Goal: Task Accomplishment & Management: Use online tool/utility

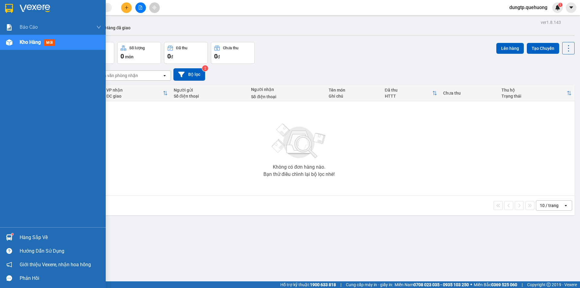
click at [10, 43] on img at bounding box center [9, 42] width 6 height 6
click at [21, 41] on span "Kho hàng" at bounding box center [30, 42] width 21 height 6
click at [33, 239] on div "Hàng sắp về" at bounding box center [61, 237] width 82 height 9
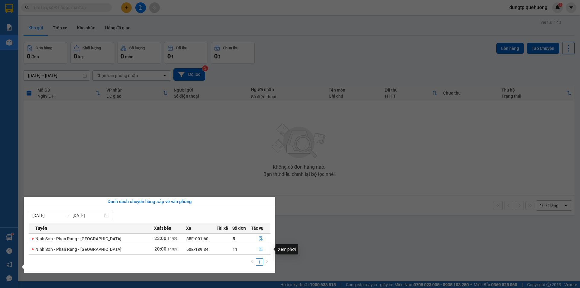
click at [259, 248] on icon "file-done" at bounding box center [261, 249] width 4 height 4
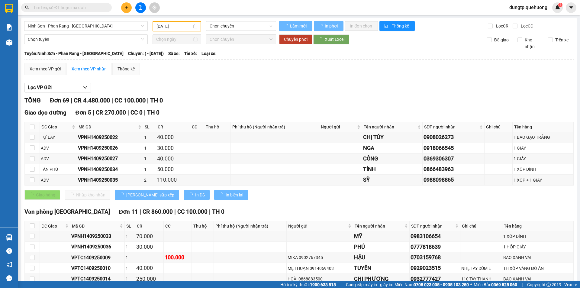
type input "[DATE]"
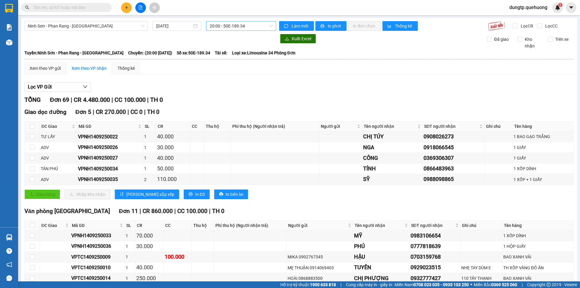
click at [247, 28] on span "20:00 - 50E-189.34" at bounding box center [241, 25] width 63 height 9
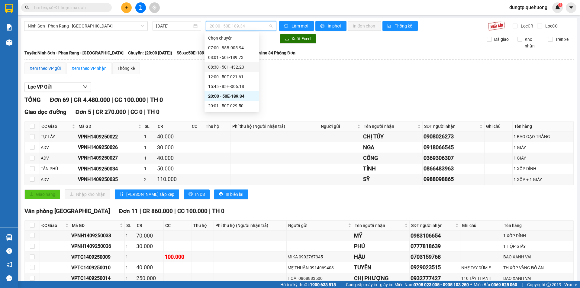
click at [53, 69] on div "Xem theo VP gửi" at bounding box center [45, 68] width 31 height 7
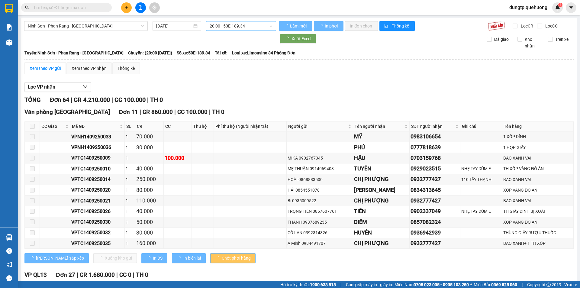
click at [234, 23] on span "20:00 - 50E-189.34" at bounding box center [241, 25] width 63 height 9
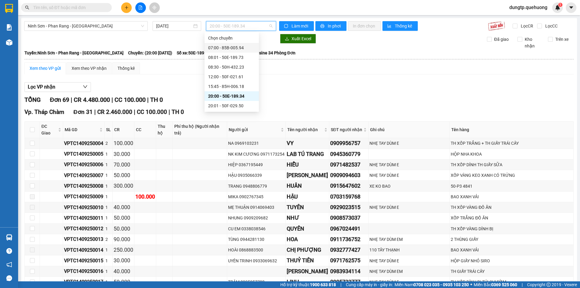
click at [242, 46] on div "07:00 - 85B-005.94" at bounding box center [231, 47] width 47 height 7
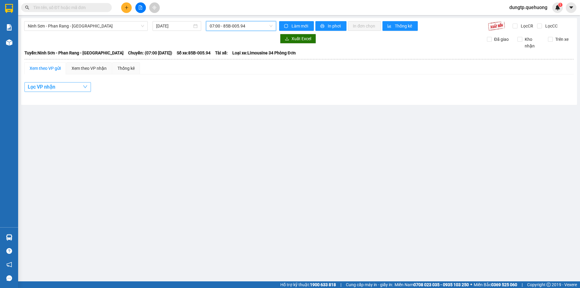
click at [61, 88] on button "Lọc VP nhận" at bounding box center [57, 87] width 66 height 10
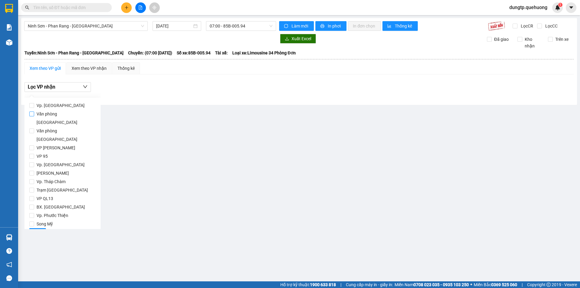
click at [33, 115] on input "Văn phòng [GEOGRAPHIC_DATA]" at bounding box center [31, 113] width 5 height 5
checkbox input "true"
click at [37, 230] on span "Lọc" at bounding box center [37, 233] width 7 height 7
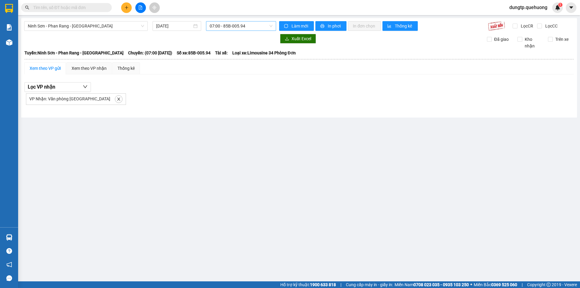
click at [244, 24] on span "07:00 - 85B-005.94" at bounding box center [241, 25] width 63 height 9
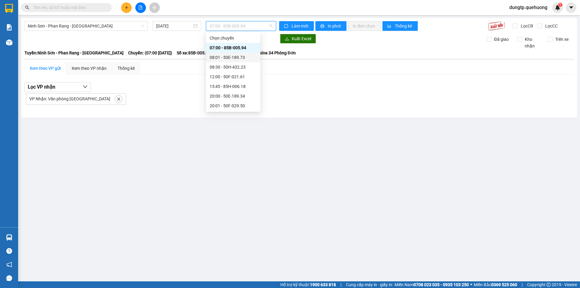
click at [236, 58] on div "08:01 - 50E-189.73" at bounding box center [233, 57] width 47 height 7
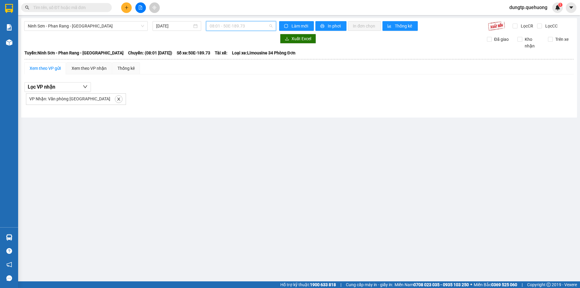
click at [242, 24] on span "08:01 - 50E-189.73" at bounding box center [241, 25] width 63 height 9
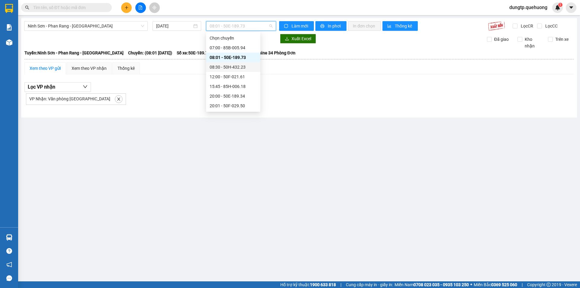
click at [236, 66] on div "08:30 - 50H-432.23" at bounding box center [233, 67] width 47 height 7
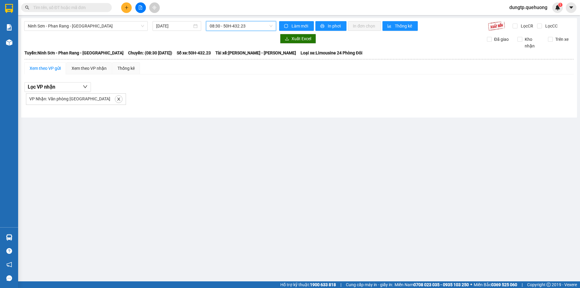
click at [244, 27] on span "08:30 - 50H-432.23" at bounding box center [241, 25] width 63 height 9
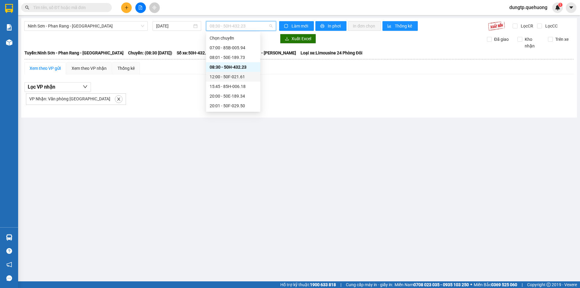
click at [238, 76] on div "12:00 - 50F-021.61" at bounding box center [233, 76] width 47 height 7
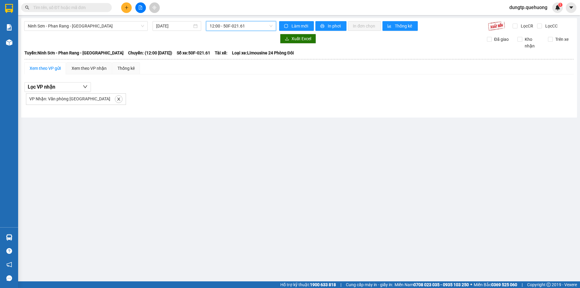
click at [242, 23] on span "12:00 - 50F-021.61" at bounding box center [241, 25] width 63 height 9
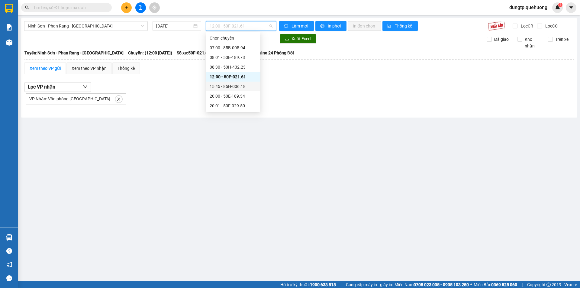
click at [232, 85] on div "15:45 - 85H-006.18" at bounding box center [233, 86] width 47 height 7
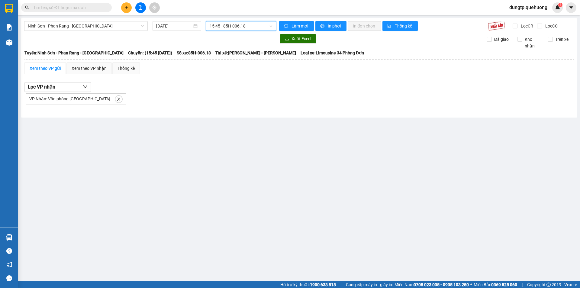
click at [239, 25] on span "15:45 - 85H-006.18" at bounding box center [241, 25] width 63 height 9
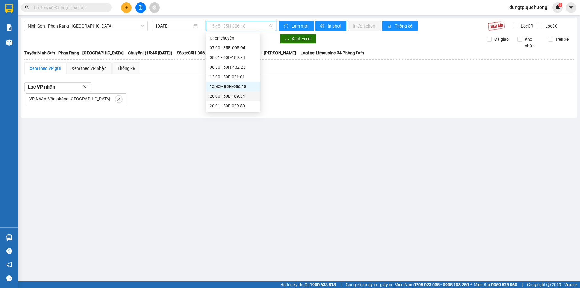
click at [242, 95] on div "20:00 - 50E-189.34" at bounding box center [233, 96] width 47 height 7
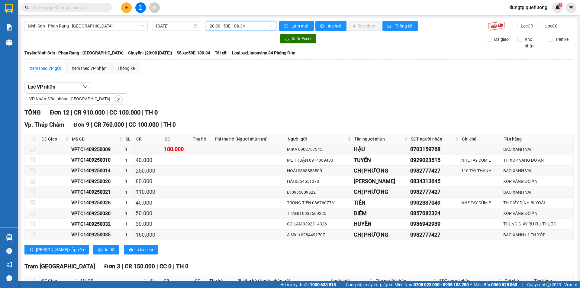
scroll to position [67, 0]
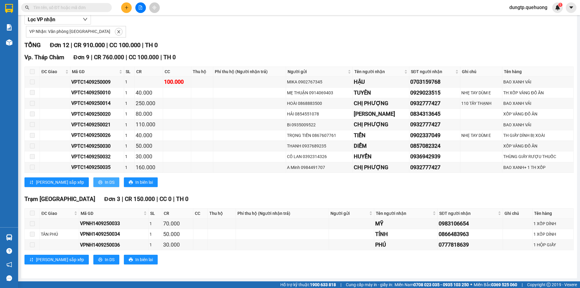
click at [105, 183] on span "In DS" at bounding box center [110, 182] width 10 height 7
click at [105, 260] on span "In DS" at bounding box center [110, 259] width 10 height 7
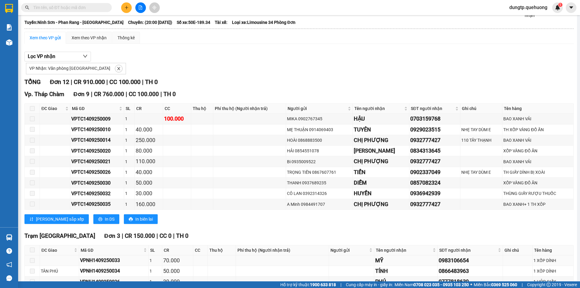
scroll to position [67, 0]
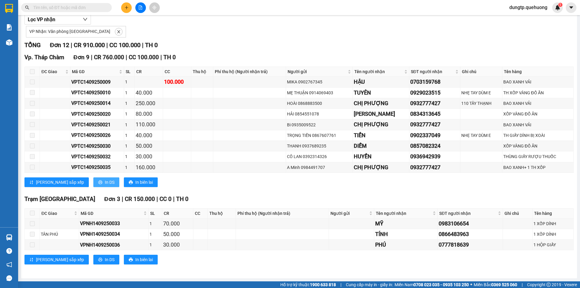
click at [105, 179] on span "In DS" at bounding box center [110, 182] width 10 height 7
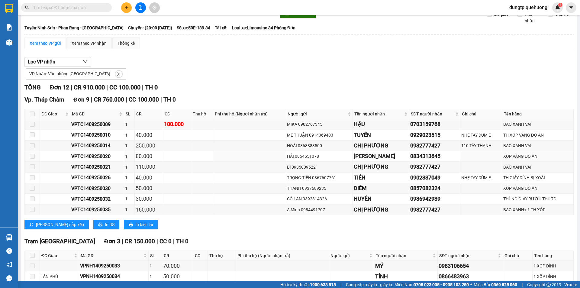
scroll to position [0, 0]
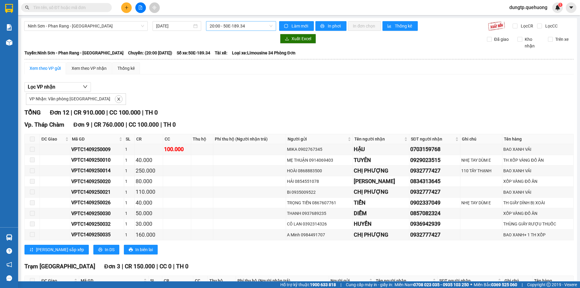
click at [243, 24] on span "20:00 - 50E-189.34" at bounding box center [241, 25] width 63 height 9
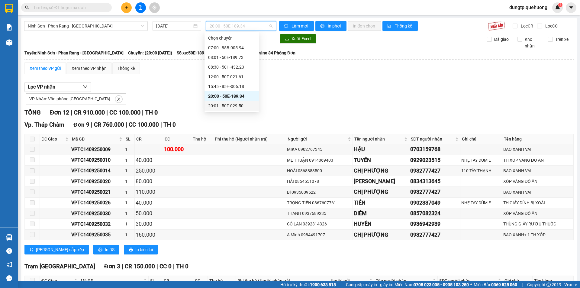
click at [241, 104] on div "20:01 - 50F-029.50" at bounding box center [231, 105] width 47 height 7
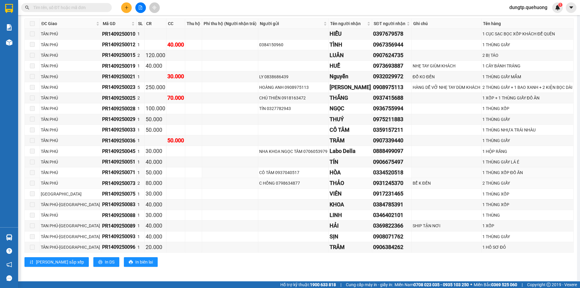
scroll to position [118, 0]
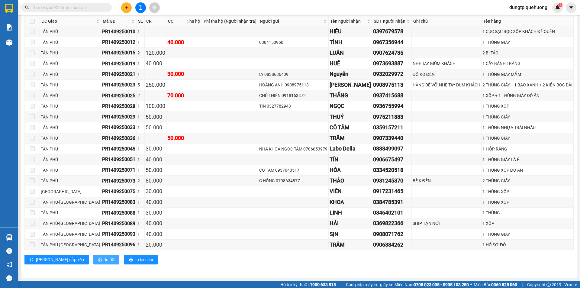
click at [93, 259] on button "In DS" at bounding box center [106, 260] width 26 height 10
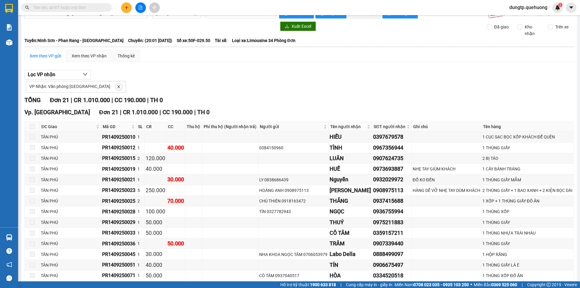
scroll to position [0, 0]
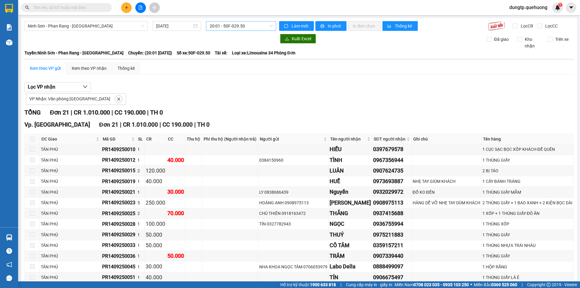
click at [238, 25] on span "20:01 - 50F-029.50" at bounding box center [241, 25] width 63 height 9
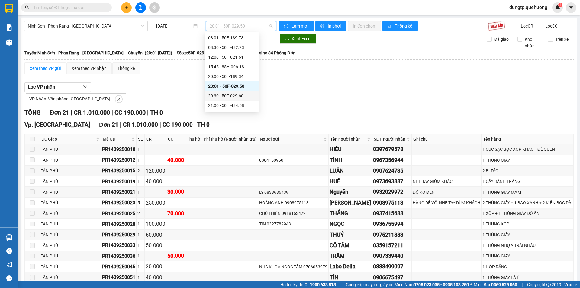
scroll to position [30, 0]
click at [229, 82] on div "20:30 - 50F-029.60" at bounding box center [231, 85] width 47 height 7
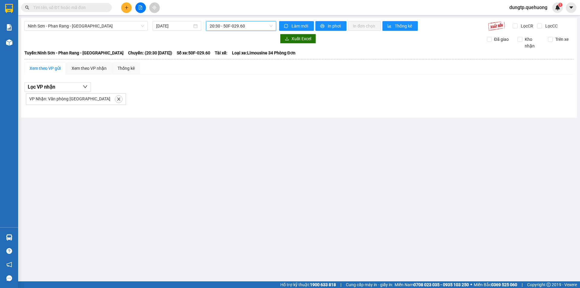
click at [252, 24] on span "20:30 - 50F-029.60" at bounding box center [241, 25] width 63 height 9
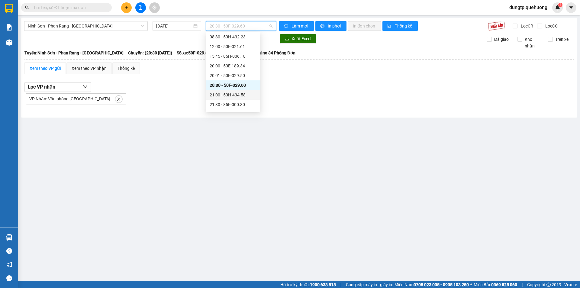
click at [239, 92] on div "21:00 - 50H-434.58" at bounding box center [233, 95] width 47 height 7
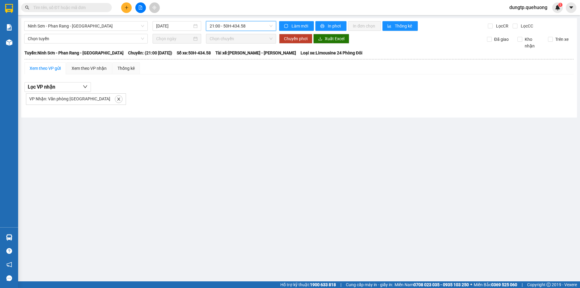
click at [242, 27] on span "21:00 - 50H-434.58" at bounding box center [241, 25] width 63 height 9
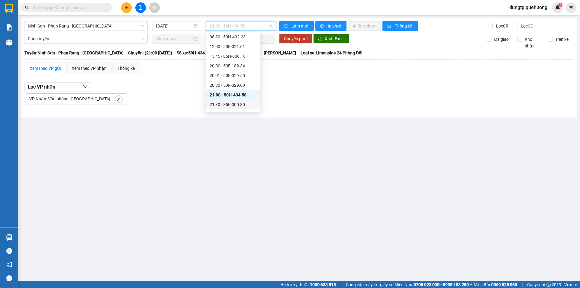
click at [236, 104] on div "21:30 - 85F-000.30" at bounding box center [233, 104] width 47 height 7
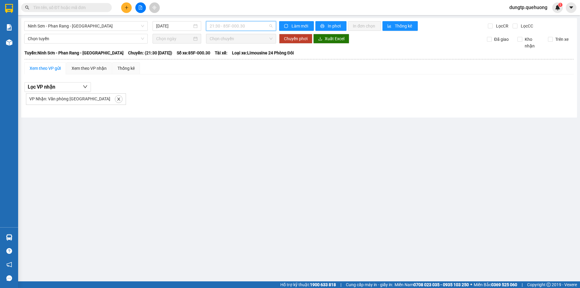
click at [247, 26] on span "21:30 - 85F-000.30" at bounding box center [241, 25] width 63 height 9
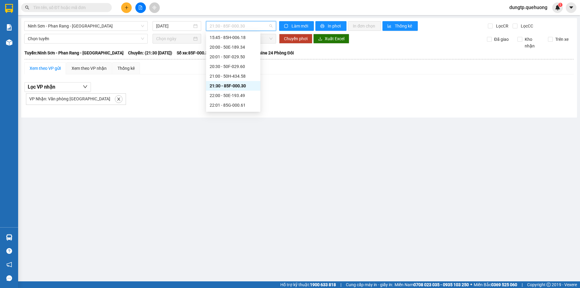
scroll to position [58, 0]
click at [235, 85] on div "22:00 - 50E-193.49" at bounding box center [233, 86] width 47 height 7
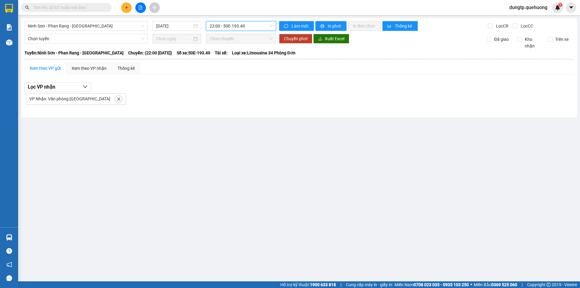
click at [240, 27] on span "22:00 - 50E-193.49" at bounding box center [241, 25] width 63 height 9
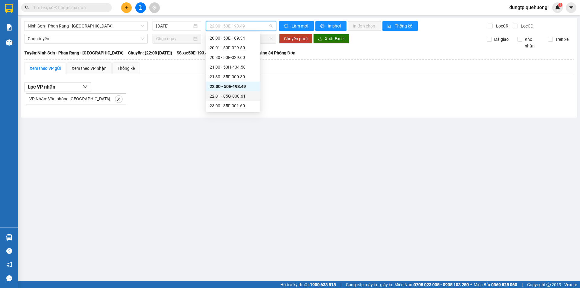
click at [239, 93] on div "22:01 - 85G-000.61" at bounding box center [233, 96] width 47 height 7
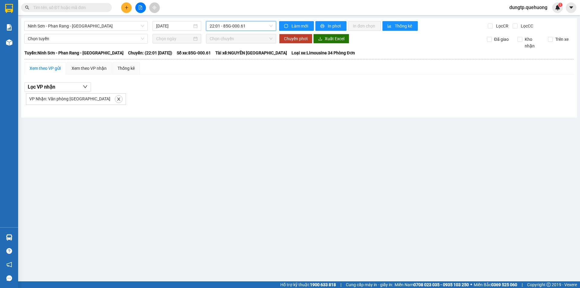
click at [239, 27] on span "22:01 - 85G-000.61" at bounding box center [241, 25] width 63 height 9
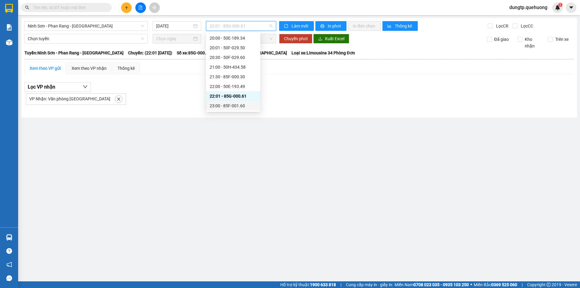
click at [242, 105] on div "23:00 - 85F-001.60" at bounding box center [233, 105] width 47 height 7
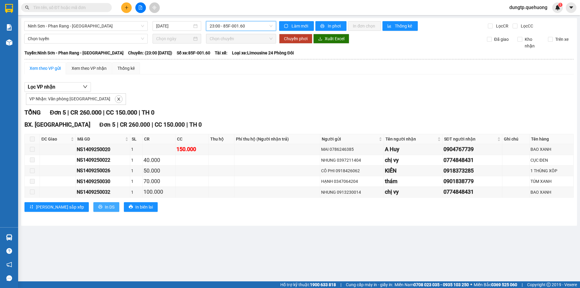
click at [105, 206] on span "In DS" at bounding box center [110, 207] width 10 height 7
click at [268, 26] on span "23:00 - 85F-001.60" at bounding box center [241, 25] width 63 height 9
click at [219, 238] on main "Ninh Sơn - Phan Rang - Miền Tây [DATE] 23:00 - 85F-001.60 Làm mới In phơi In đơ…" at bounding box center [290, 140] width 580 height 281
